Goal: Book appointment/travel/reservation

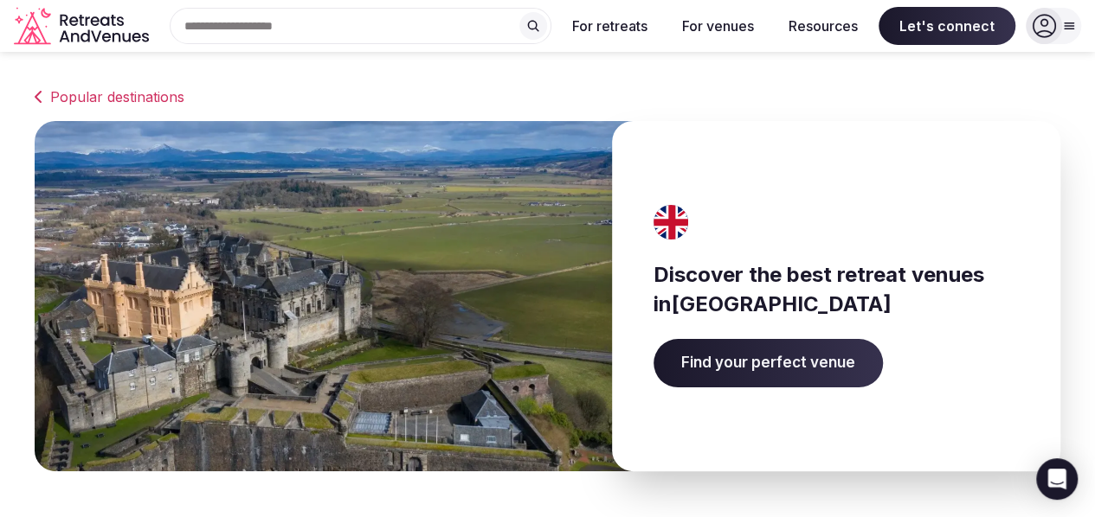
click at [668, 341] on span "Find your perfect venue" at bounding box center [767, 363] width 229 height 48
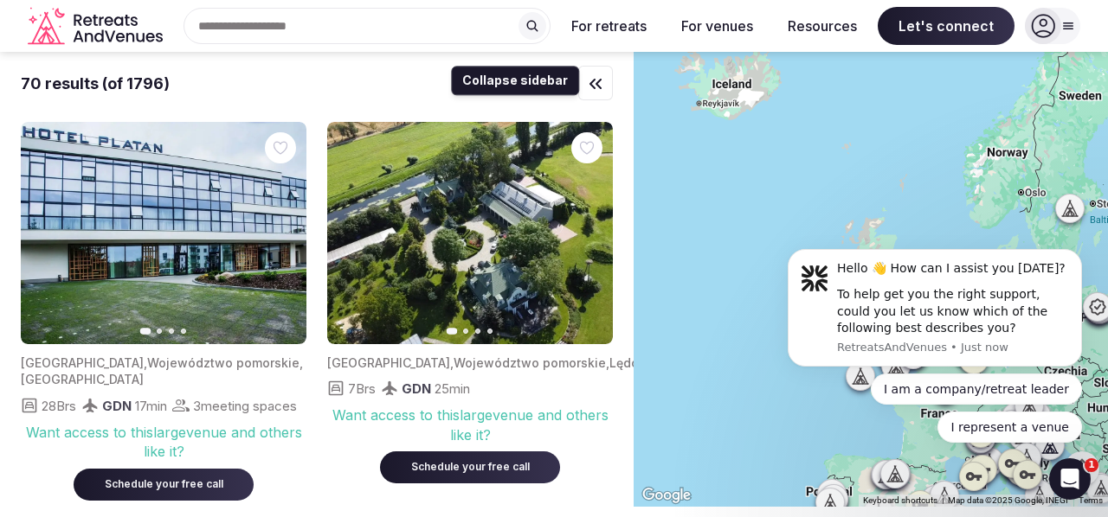
click at [605, 87] on icon "button" at bounding box center [595, 84] width 21 height 21
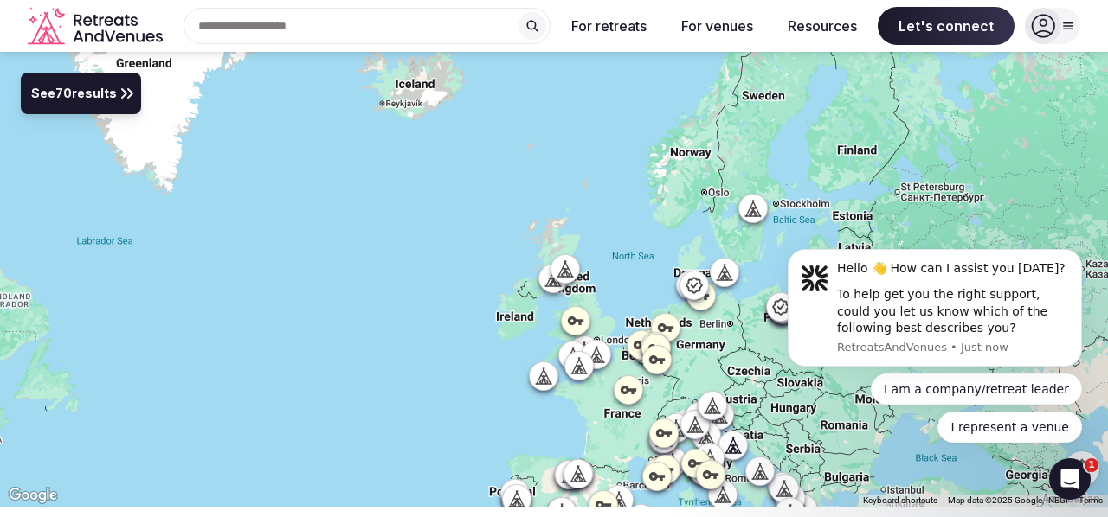
click at [57, 99] on span "See 70 results" at bounding box center [74, 94] width 86 height 19
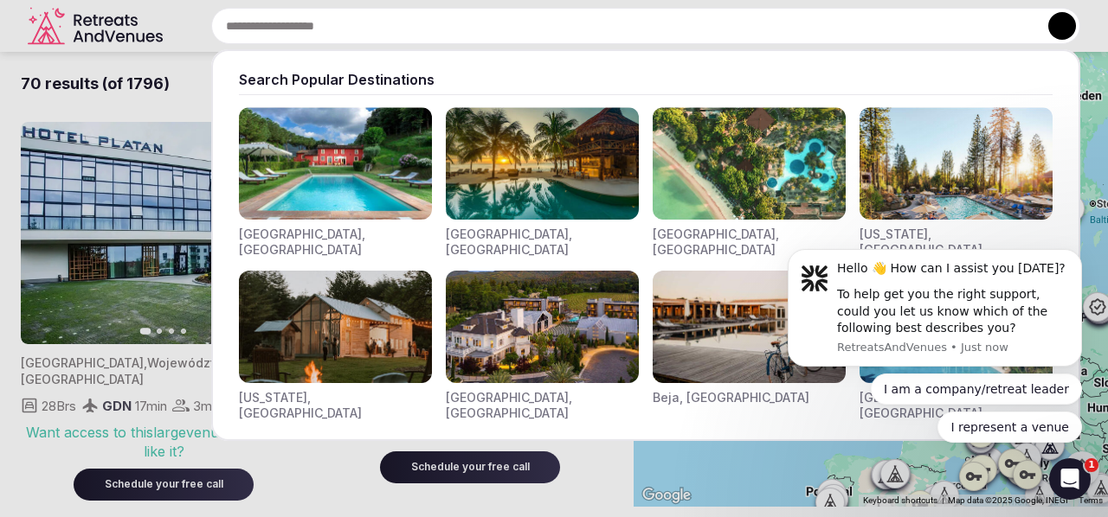
click at [286, 33] on input "text" at bounding box center [645, 26] width 869 height 36
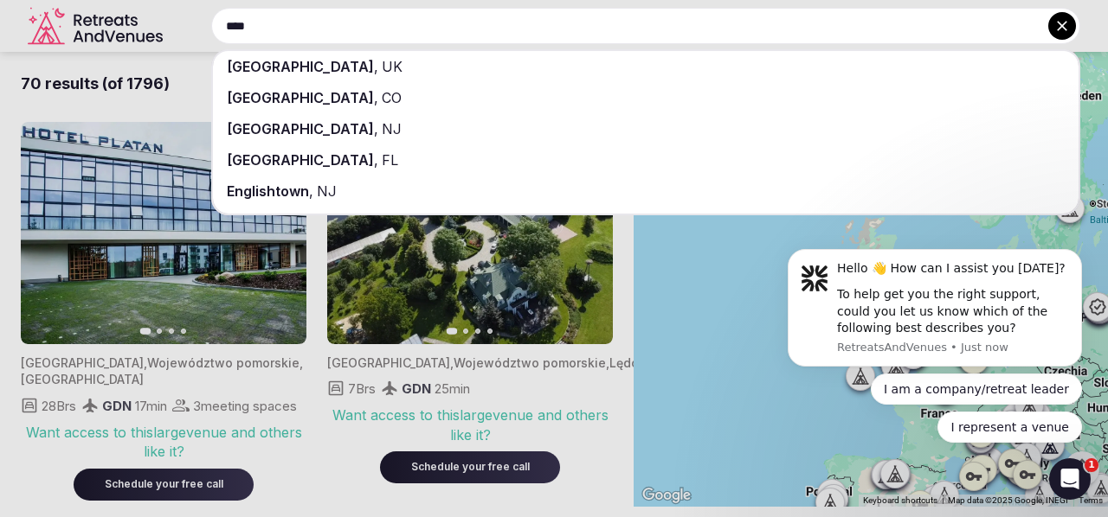
type input "****"
click at [267, 56] on div "[GEOGRAPHIC_DATA] , [GEOGRAPHIC_DATA]" at bounding box center [645, 66] width 865 height 31
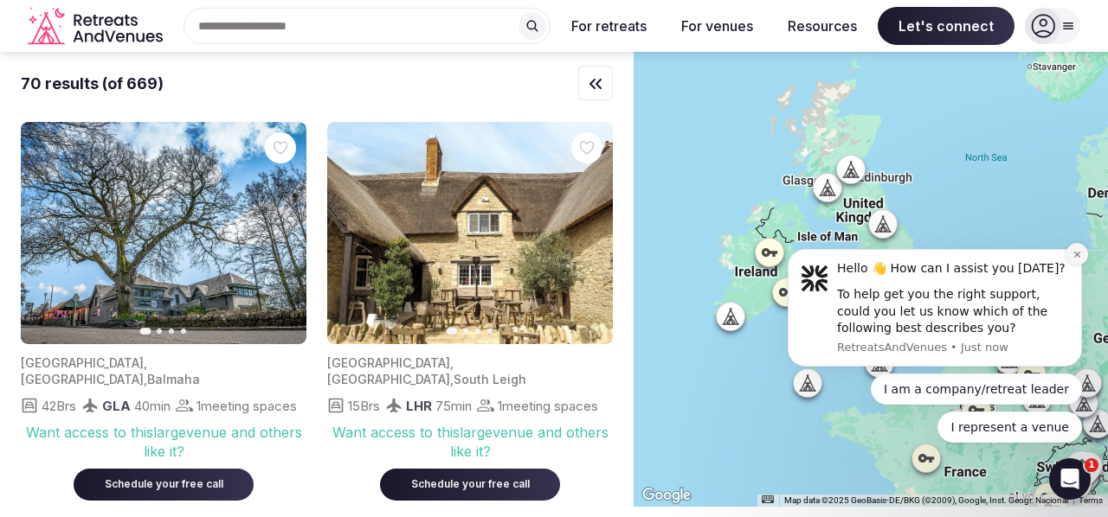
click at [1076, 252] on icon "Dismiss notification" at bounding box center [1077, 255] width 10 height 10
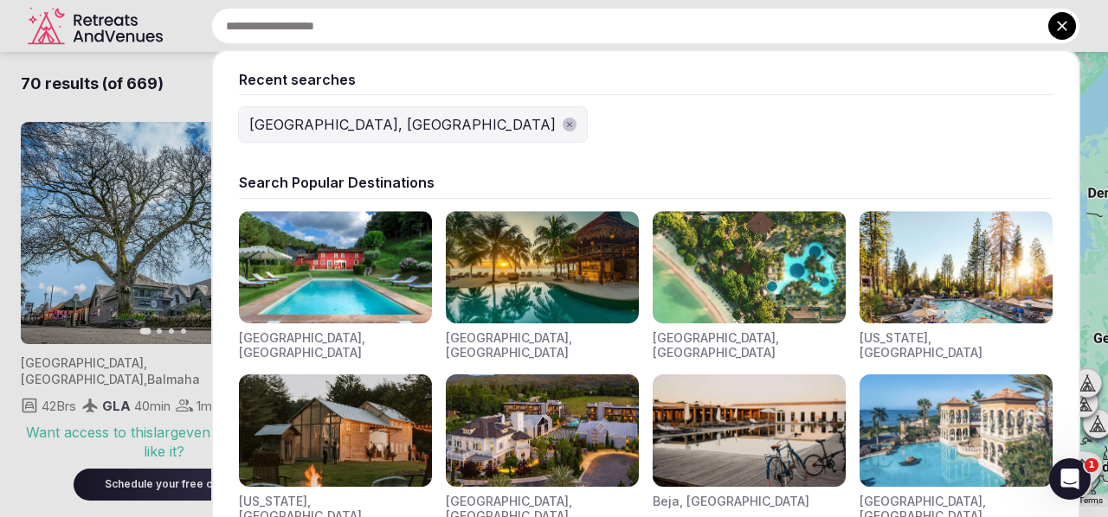
click at [273, 39] on div "Recent searches [GEOGRAPHIC_DATA], [GEOGRAPHIC_DATA] Search Popular Destination…" at bounding box center [645, 26] width 869 height 36
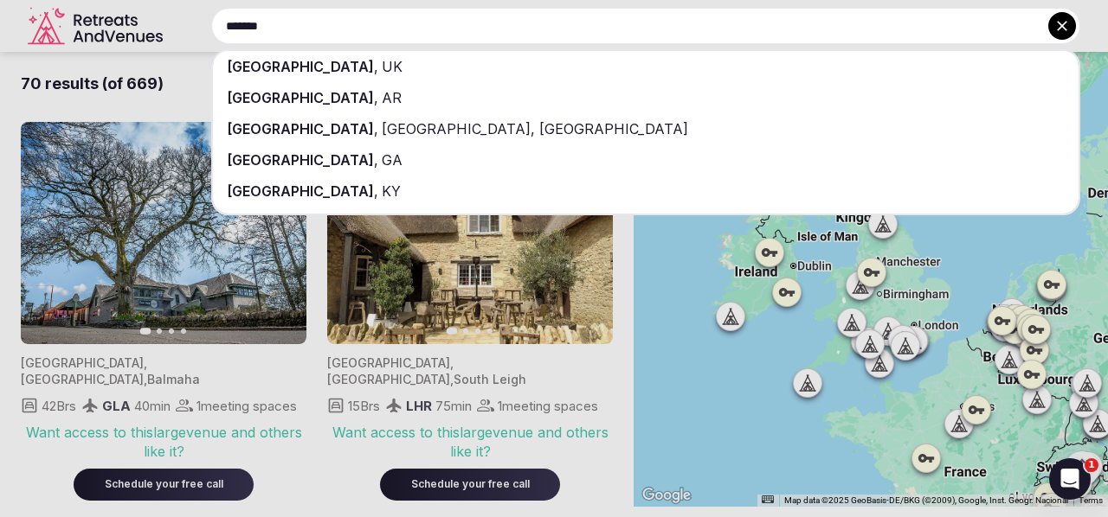
type input "*******"
click at [273, 63] on span "[GEOGRAPHIC_DATA]" at bounding box center [300, 66] width 147 height 17
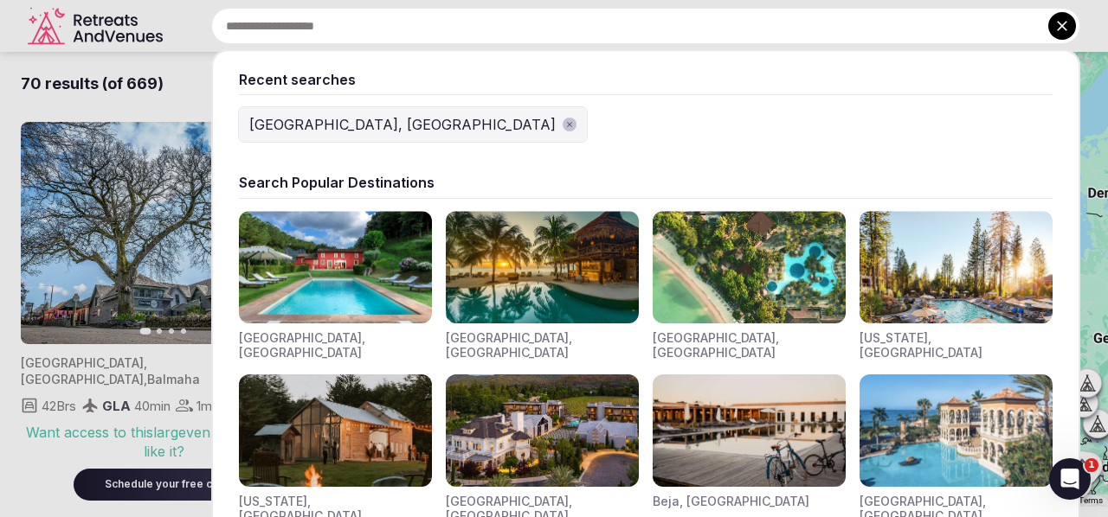
click at [255, 15] on div "Recent searches [GEOGRAPHIC_DATA], [GEOGRAPHIC_DATA] Search Popular Destination…" at bounding box center [625, 26] width 910 height 36
click at [283, 129] on div "[GEOGRAPHIC_DATA], [GEOGRAPHIC_DATA]" at bounding box center [402, 124] width 306 height 21
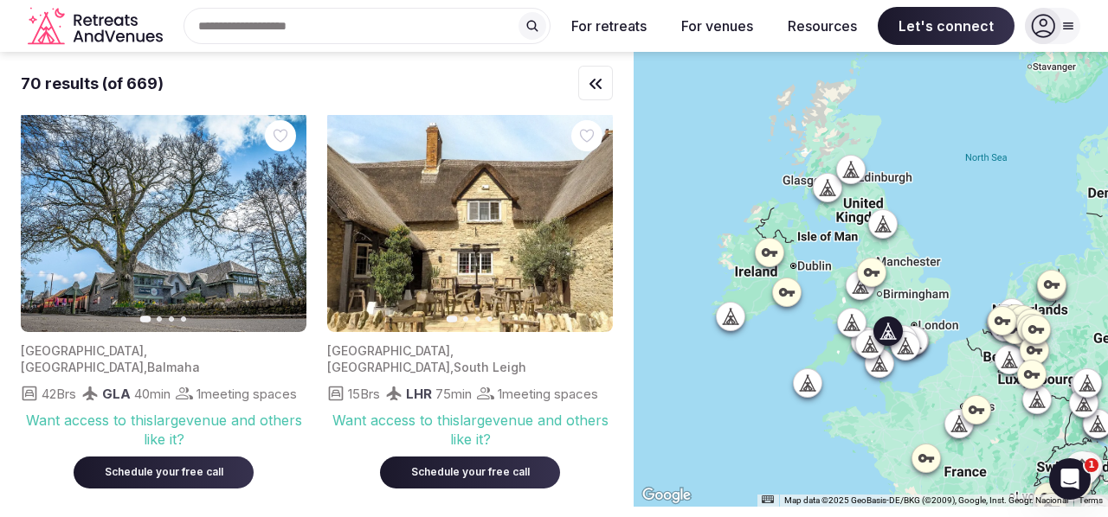
scroll to position [11, 0]
click at [592, 216] on icon "button" at bounding box center [588, 222] width 14 height 14
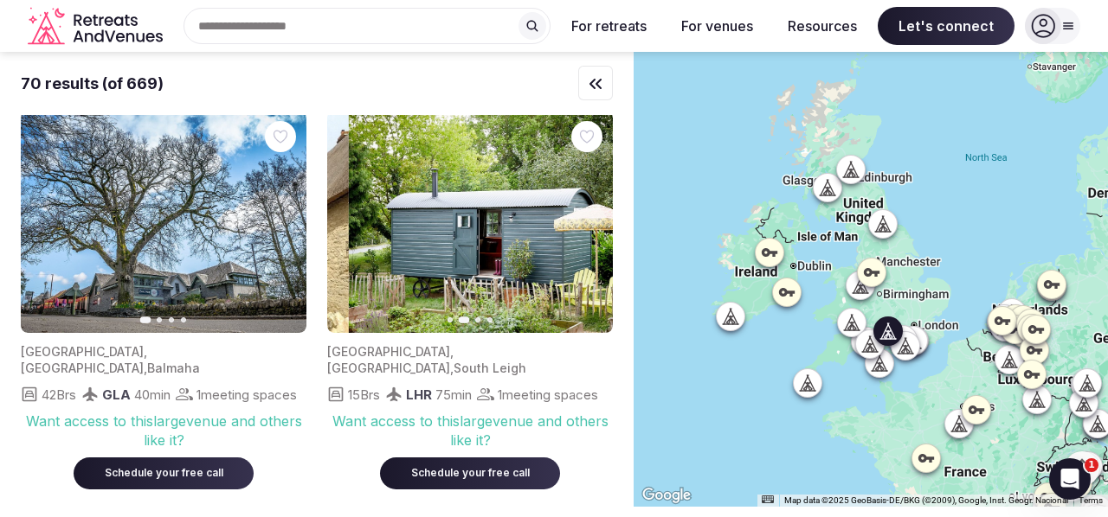
click at [592, 216] on icon "button" at bounding box center [588, 222] width 14 height 14
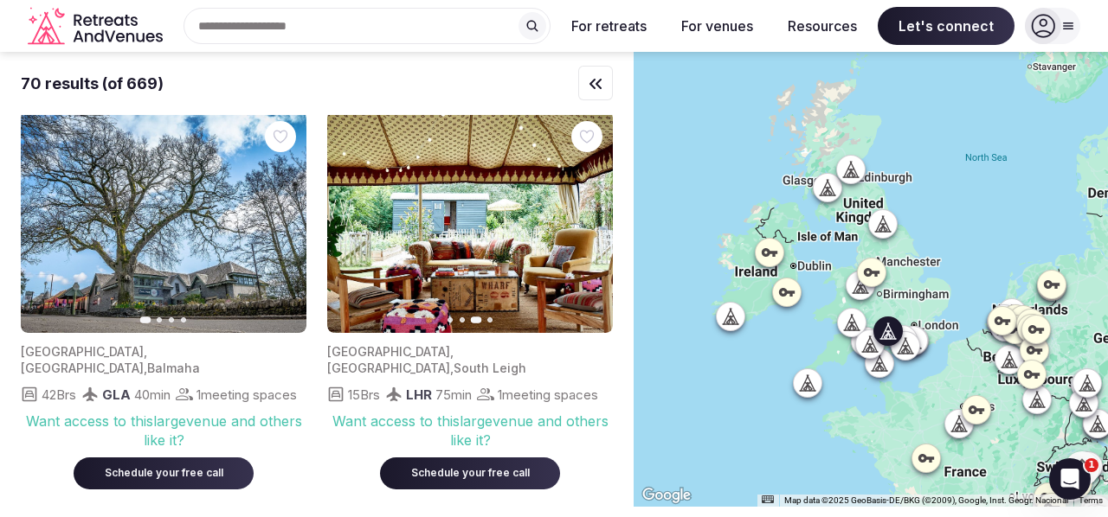
click at [352, 215] on icon "button" at bounding box center [351, 222] width 14 height 14
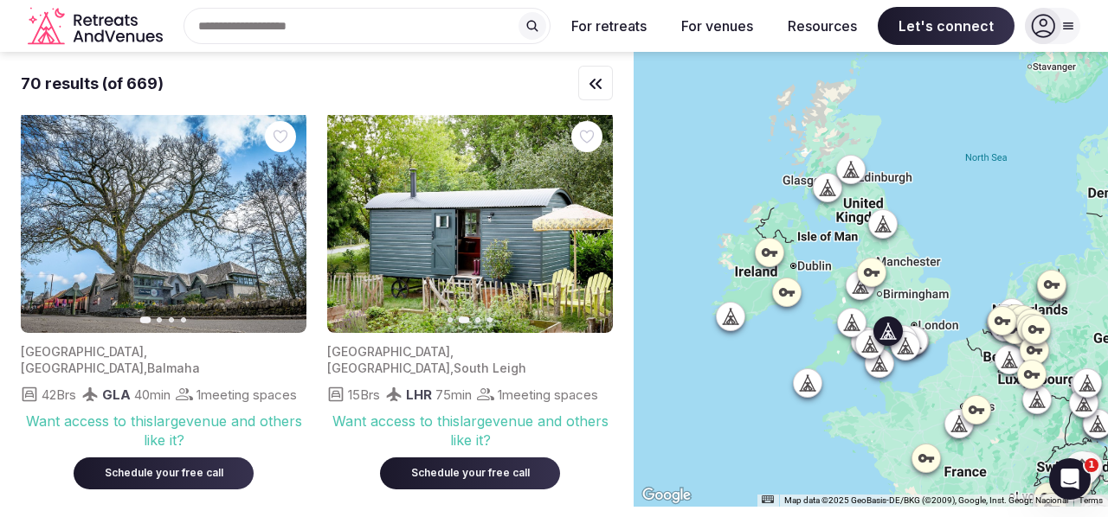
click at [581, 227] on icon "button" at bounding box center [588, 222] width 14 height 14
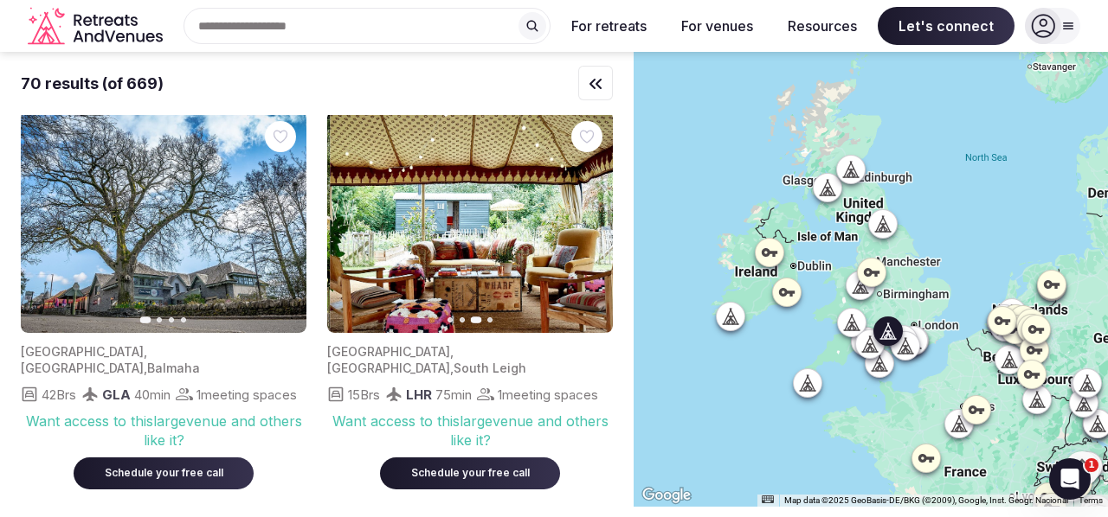
click at [581, 227] on icon "button" at bounding box center [588, 222] width 14 height 14
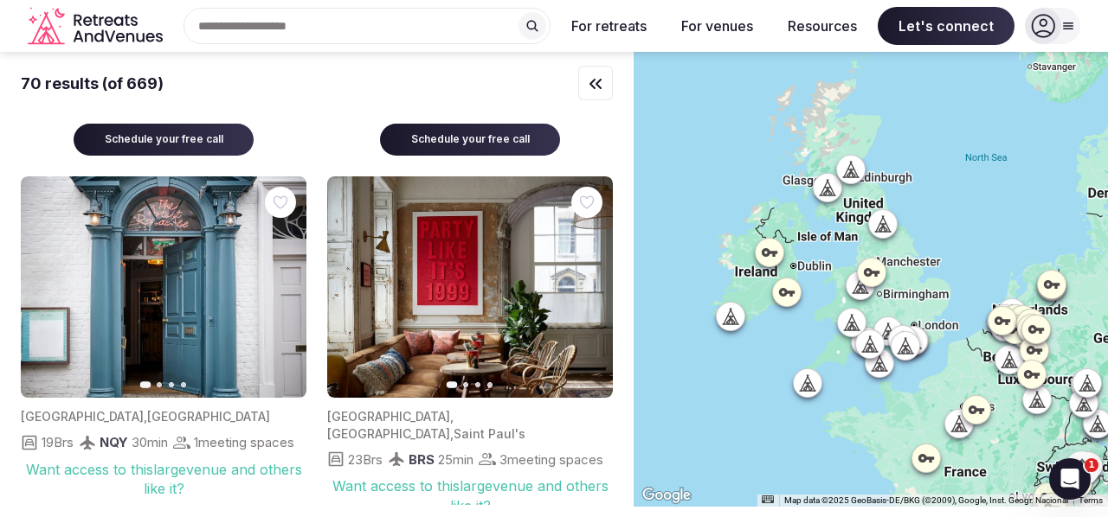
scroll to position [400, 0]
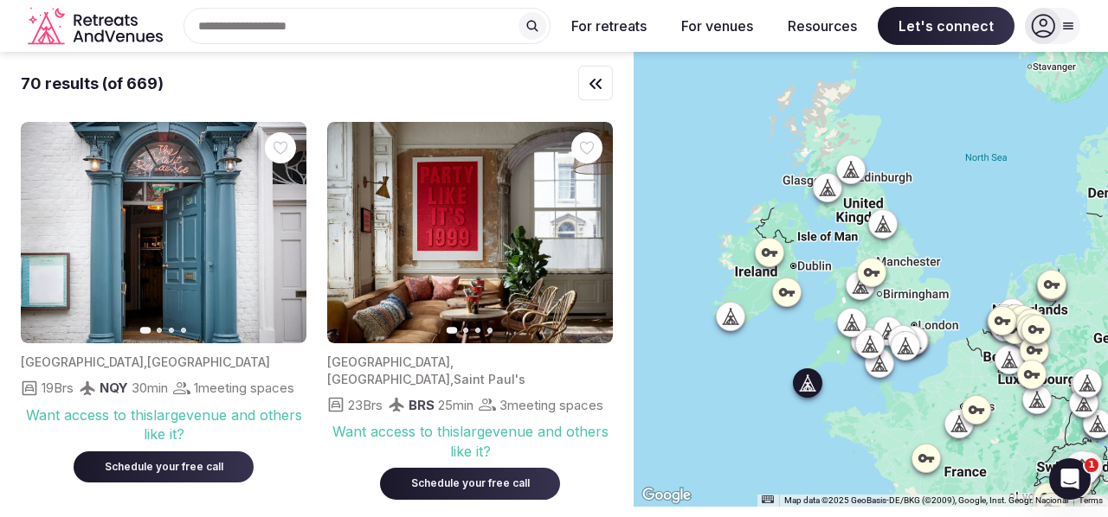
click at [282, 240] on icon "button" at bounding box center [282, 233] width 14 height 14
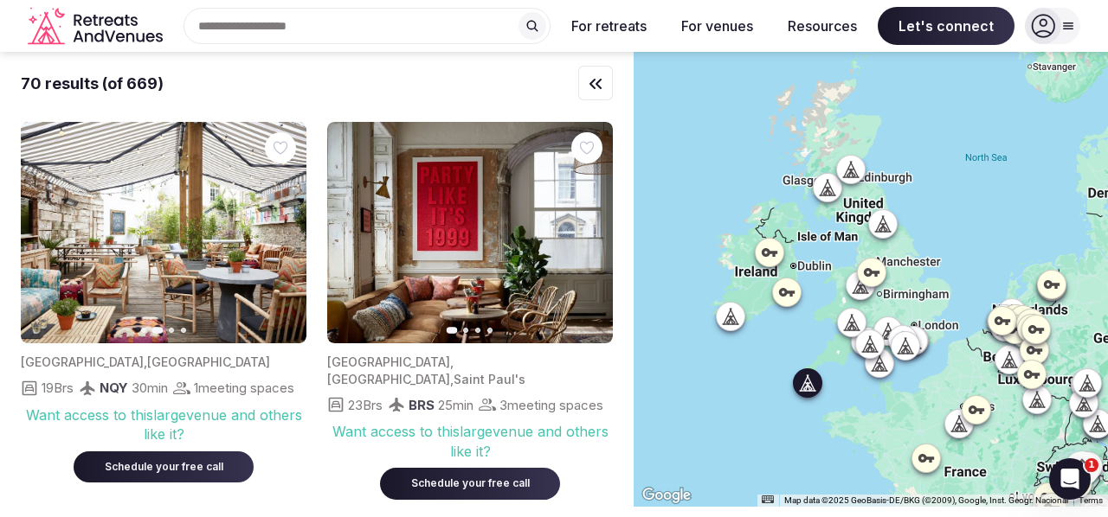
click at [282, 240] on icon "button" at bounding box center [282, 233] width 14 height 14
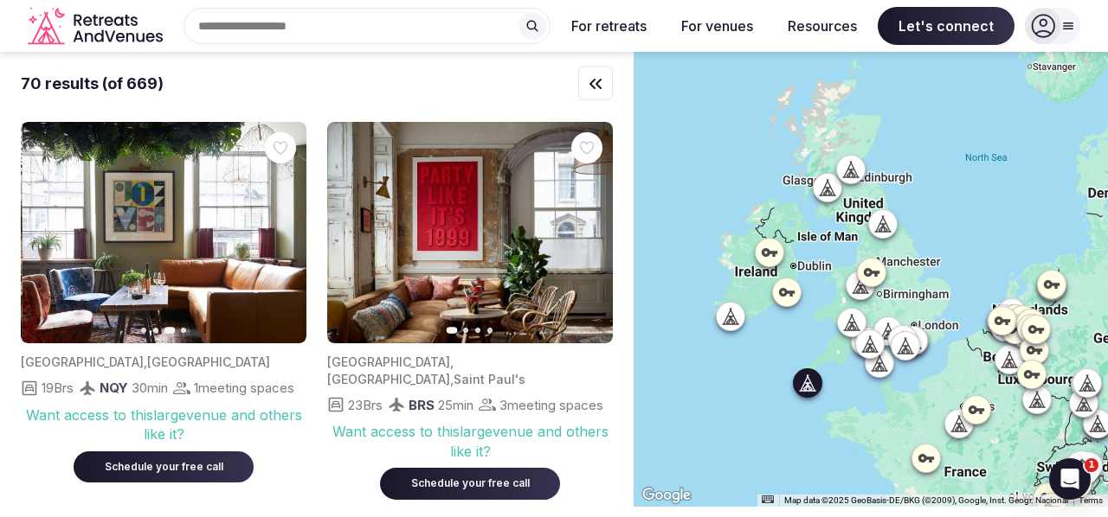
click at [282, 240] on icon "button" at bounding box center [282, 233] width 14 height 14
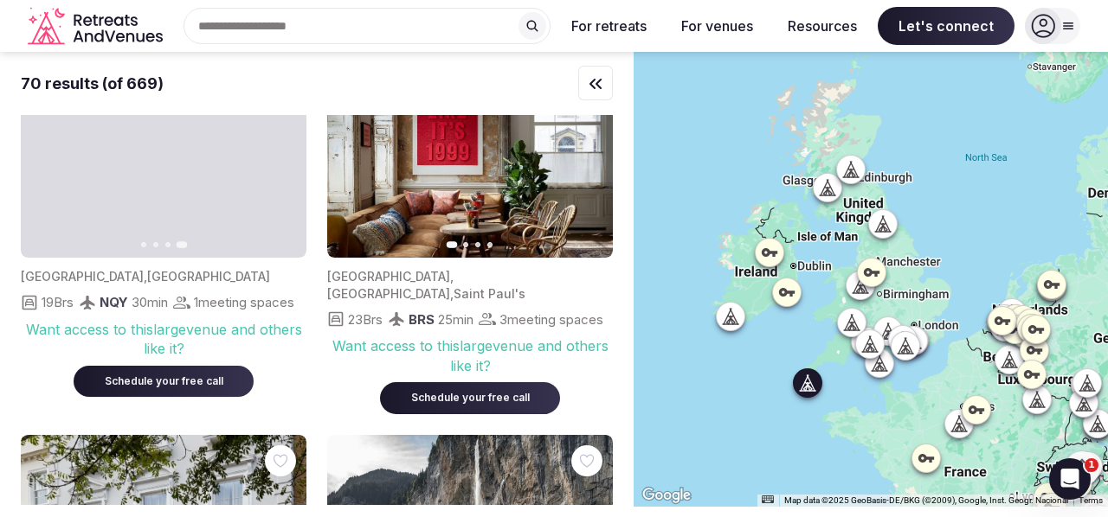
scroll to position [367, 0]
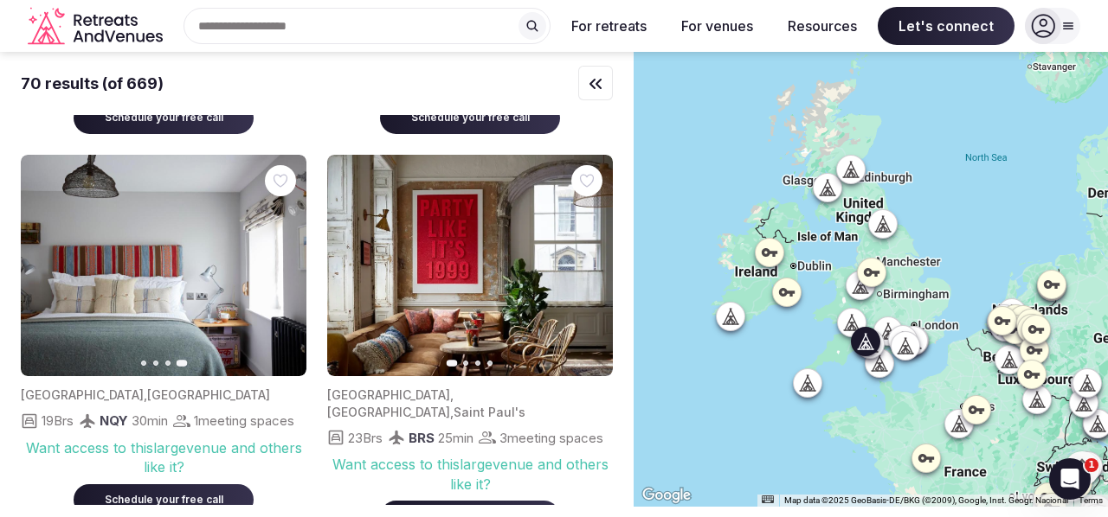
click at [590, 271] on icon "button" at bounding box center [588, 266] width 14 height 14
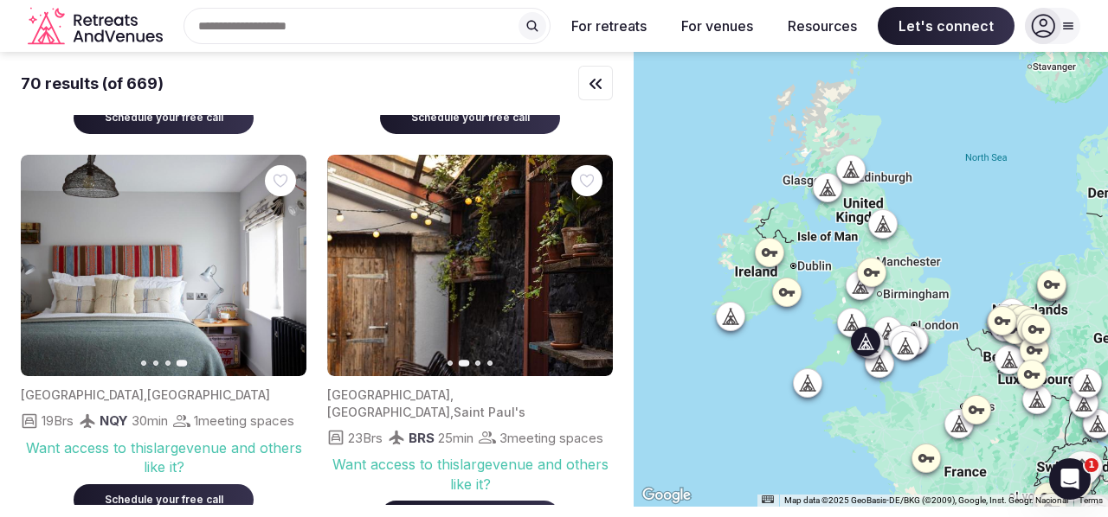
click at [590, 271] on icon "button" at bounding box center [588, 266] width 14 height 14
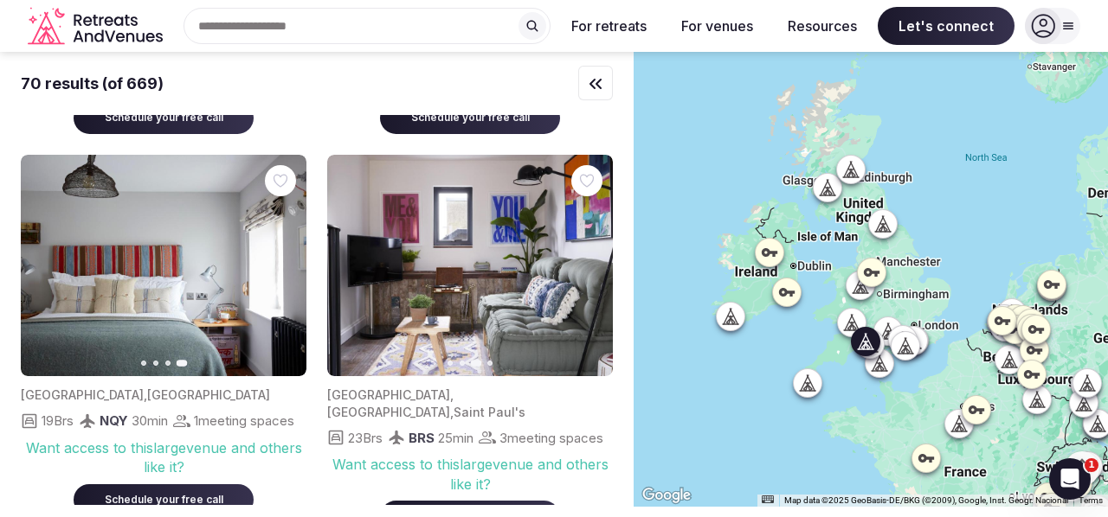
click at [590, 271] on icon "button" at bounding box center [588, 266] width 14 height 14
